Goal: Find specific page/section

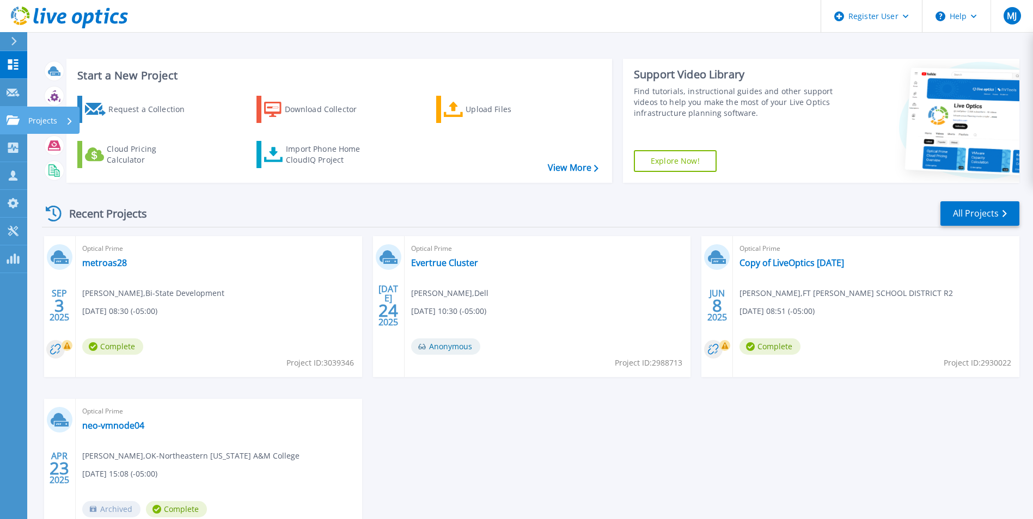
click at [52, 120] on p "Projects" at bounding box center [42, 121] width 29 height 28
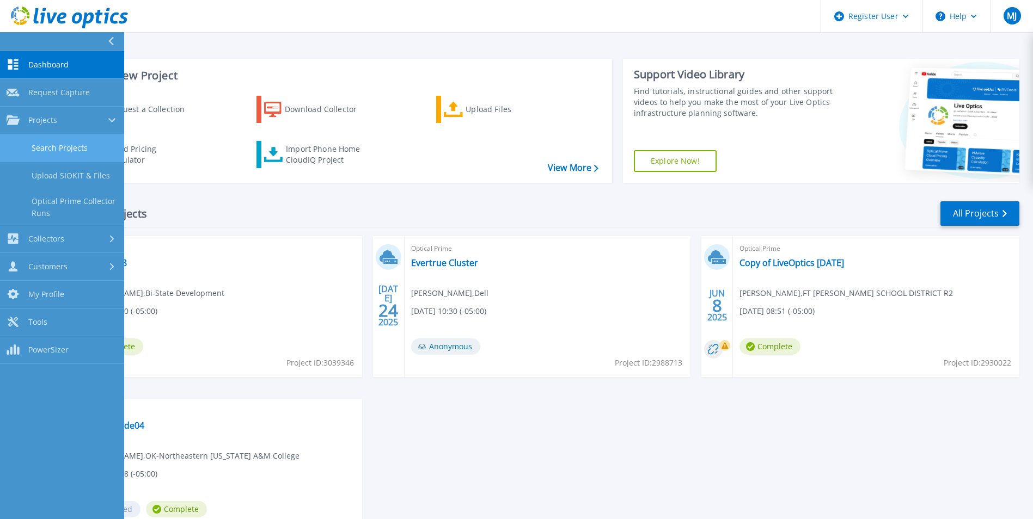
click at [96, 146] on link "Search Projects" at bounding box center [62, 148] width 124 height 28
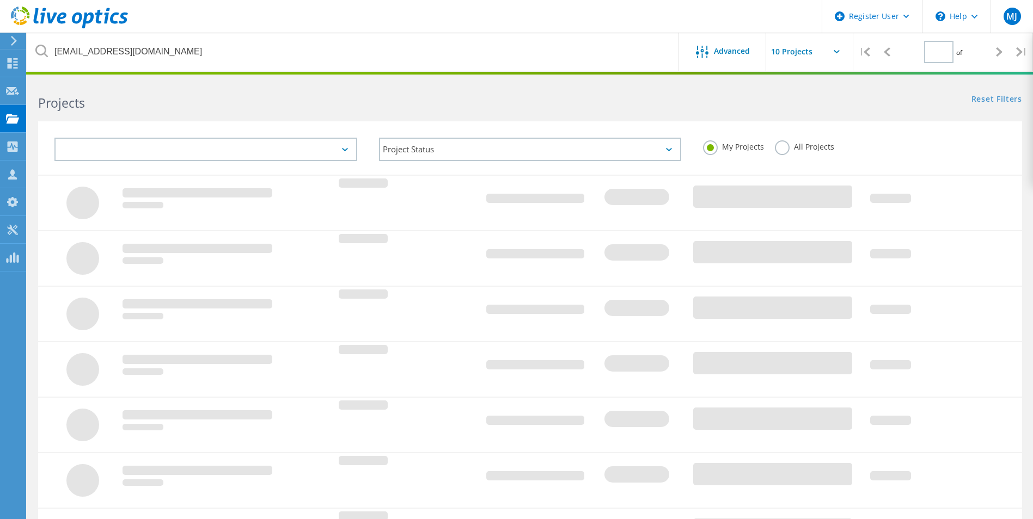
type input "1"
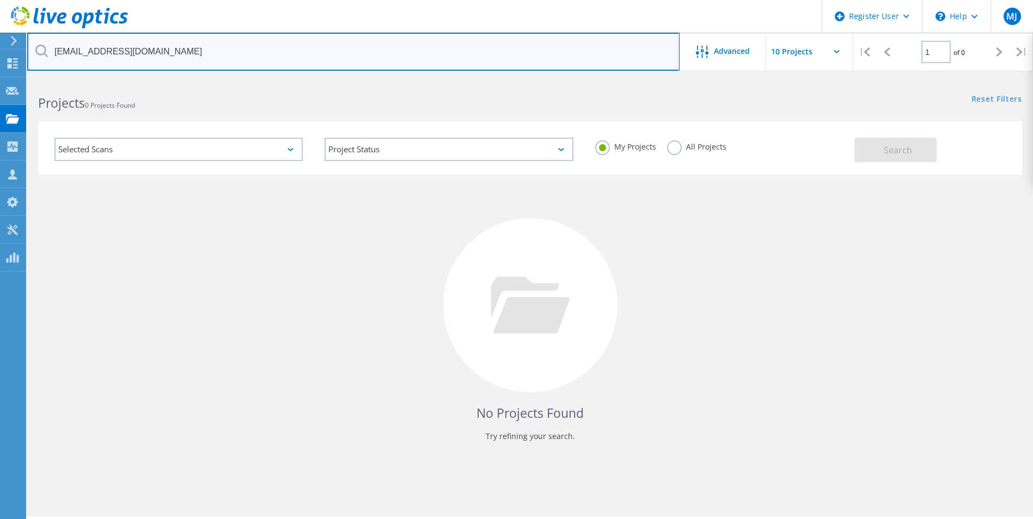
click at [572, 47] on input "[EMAIL_ADDRESS][DOMAIN_NAME]" at bounding box center [353, 52] width 652 height 38
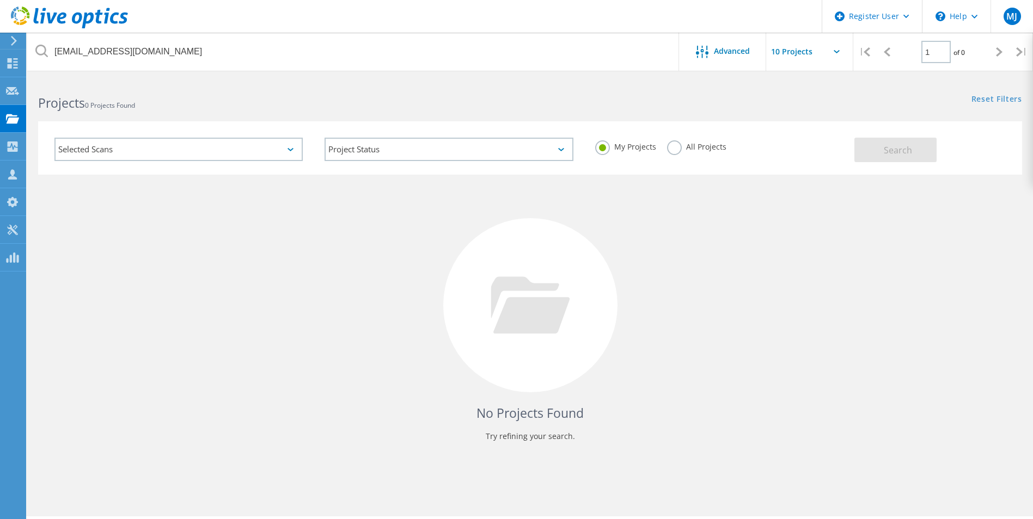
click at [675, 150] on label "All Projects" at bounding box center [696, 145] width 59 height 10
click at [0, 0] on input "All Projects" at bounding box center [0, 0] width 0 height 0
click at [886, 152] on span "Search" at bounding box center [897, 150] width 28 height 12
